Goal: Task Accomplishment & Management: Manage account settings

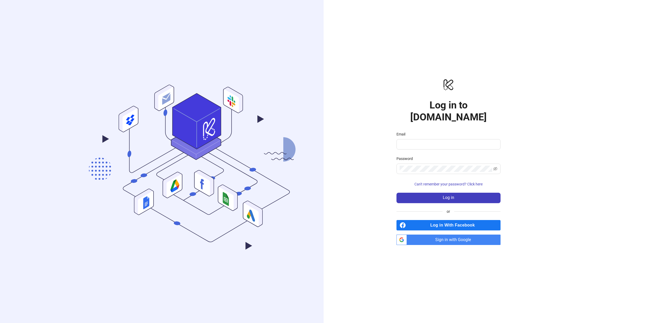
click at [457, 235] on span "Sign in with Google" at bounding box center [455, 240] width 92 height 10
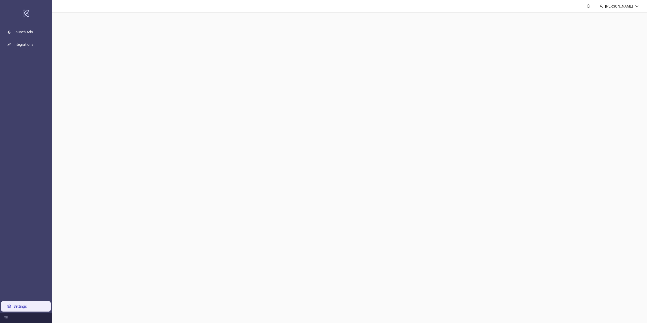
click at [16, 305] on link "Settings" at bounding box center [20, 306] width 13 height 4
